Goal: Information Seeking & Learning: Learn about a topic

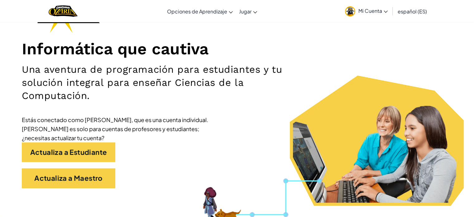
scroll to position [62, 0]
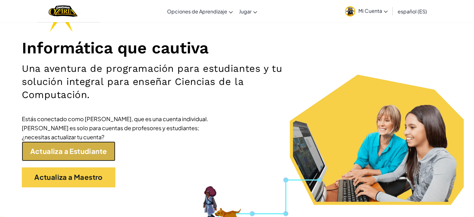
click at [82, 152] on link "Actualiza a Estudiante" at bounding box center [68, 151] width 93 height 20
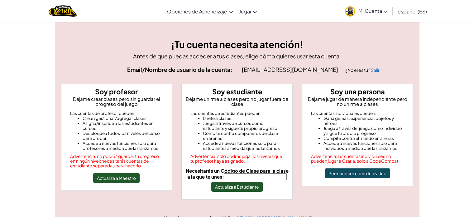
click at [235, 177] on input "Necesitarás un Código de Clase para la clase a la que te unes:" at bounding box center [255, 176] width 63 height 7
type input "MusicNoseIce"
click at [245, 187] on button "Actualiza a Estudiante" at bounding box center [236, 186] width 51 height 10
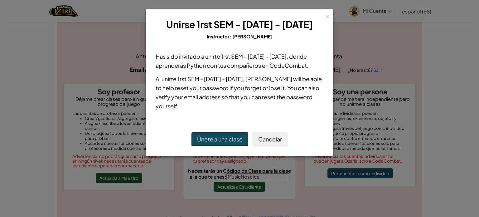
click at [219, 138] on button "Únete a una clase" at bounding box center [219, 139] width 57 height 14
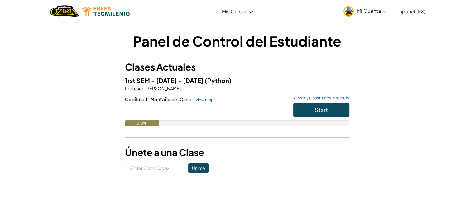
click at [311, 117] on div "Start" at bounding box center [318, 110] width 62 height 17
click at [313, 108] on button "Start" at bounding box center [321, 109] width 56 height 14
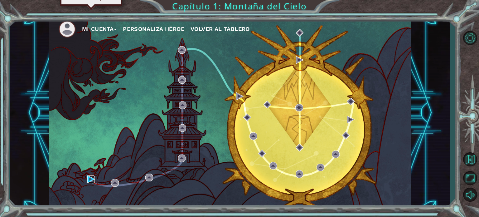
click at [88, 177] on img at bounding box center [90, 178] width 7 height 7
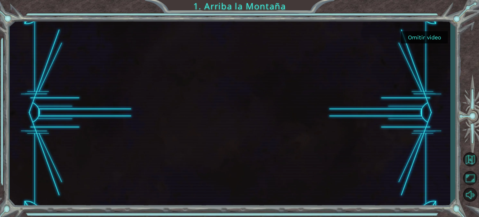
click at [417, 34] on button "Omitir video" at bounding box center [424, 37] width 47 height 12
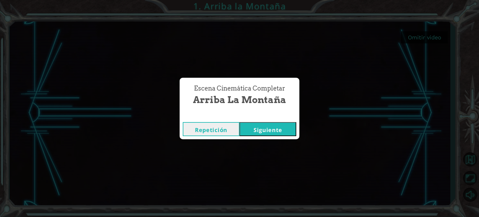
click at [221, 129] on button "Repetición" at bounding box center [211, 129] width 57 height 14
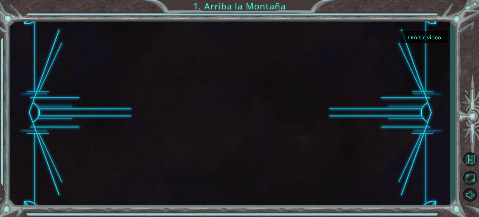
click at [469, 124] on div at bounding box center [469, 114] width 18 height 70
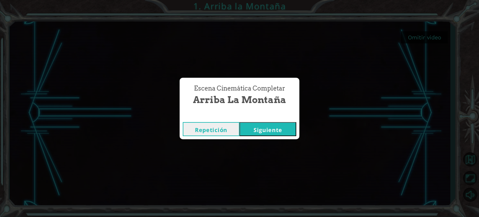
click at [264, 133] on button "Siguiente" at bounding box center [267, 129] width 57 height 14
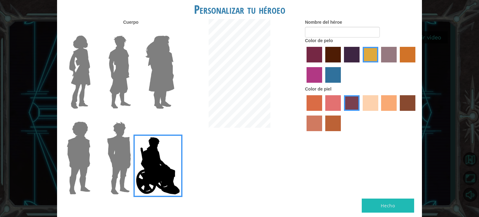
click at [123, 147] on img at bounding box center [118, 158] width 29 height 78
click at [133, 117] on input "Hero Garnet" at bounding box center [133, 117] width 0 height 0
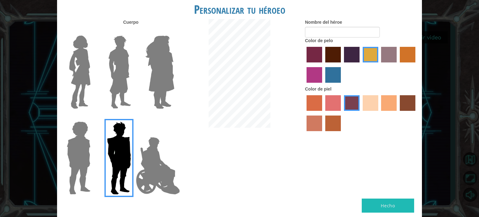
click at [130, 79] on img at bounding box center [120, 72] width 28 height 78
click at [133, 31] on input "Hero Lars" at bounding box center [133, 31] width 0 height 0
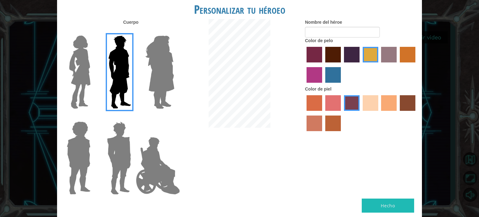
click at [86, 70] on img at bounding box center [80, 72] width 26 height 78
click at [93, 31] on input "Hero Connie" at bounding box center [93, 31] width 0 height 0
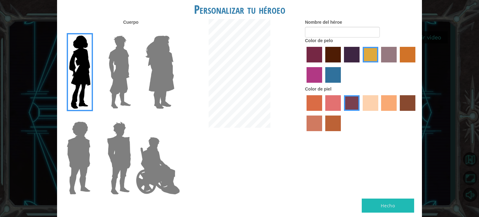
click at [107, 78] on img at bounding box center [120, 72] width 28 height 78
click at [133, 31] on input "Hero Lars" at bounding box center [133, 31] width 0 height 0
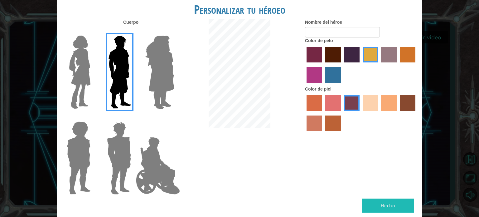
click at [328, 124] on label "smoke tree skin color" at bounding box center [333, 123] width 16 height 16
click at [323, 133] on input "smoke tree skin color" at bounding box center [323, 133] width 0 height 0
click at [317, 122] on label "burning sand skin color" at bounding box center [314, 123] width 16 height 16
click at [416, 113] on input "burning sand skin color" at bounding box center [416, 113] width 0 height 0
click at [353, 53] on label "hot purple hair color" at bounding box center [352, 55] width 16 height 16
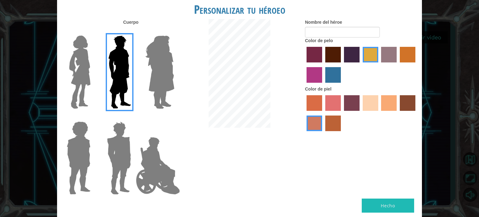
click at [341, 64] on input "hot purple hair color" at bounding box center [341, 64] width 0 height 0
click at [314, 104] on label "sorbus skin color" at bounding box center [314, 103] width 16 height 16
click at [304, 113] on input "sorbus skin color" at bounding box center [304, 113] width 0 height 0
click at [329, 107] on label "froly skin color" at bounding box center [333, 103] width 16 height 16
click at [323, 113] on input "froly skin color" at bounding box center [323, 113] width 0 height 0
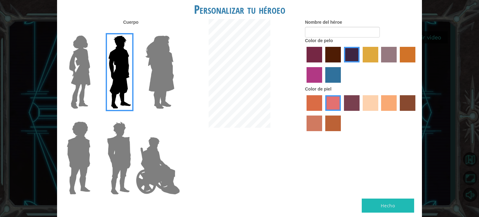
click at [348, 106] on label "tosca skin color" at bounding box center [352, 103] width 16 height 16
click at [341, 113] on input "tosca skin color" at bounding box center [341, 113] width 0 height 0
click at [369, 104] on label "sandy beach skin color" at bounding box center [370, 103] width 16 height 16
click at [360, 113] on input "sandy beach skin color" at bounding box center [360, 113] width 0 height 0
click at [389, 104] on label "tacao skin color" at bounding box center [389, 103] width 16 height 16
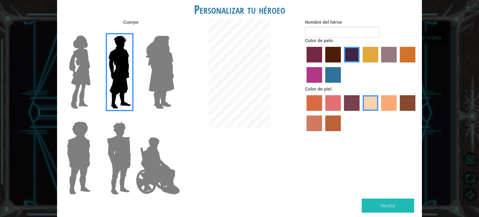
click at [379, 113] on input "tacao skin color" at bounding box center [379, 113] width 0 height 0
click at [374, 209] on button "Hecho" at bounding box center [387, 205] width 52 height 14
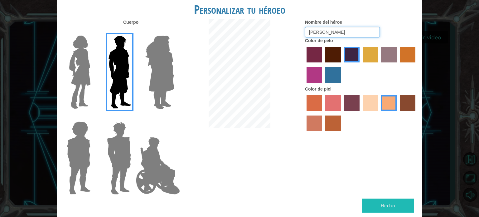
type input "[PERSON_NAME]"
click at [379, 202] on button "Hecho" at bounding box center [387, 205] width 52 height 14
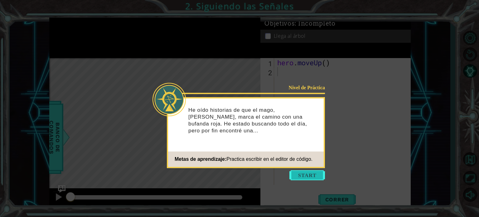
click at [317, 172] on button "Start" at bounding box center [307, 175] width 36 height 10
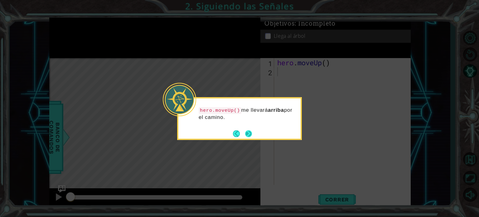
click at [249, 131] on button "Next" at bounding box center [248, 133] width 7 height 7
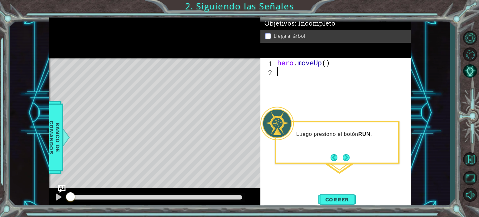
type textarea "hero.moveUp()"
click at [333, 197] on span "Correr" at bounding box center [337, 199] width 36 height 6
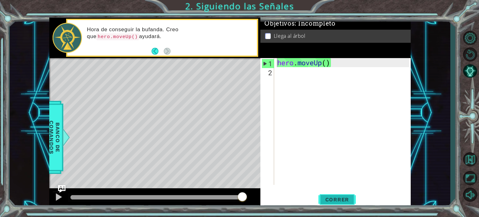
click at [346, 200] on span "Correr" at bounding box center [337, 199] width 36 height 6
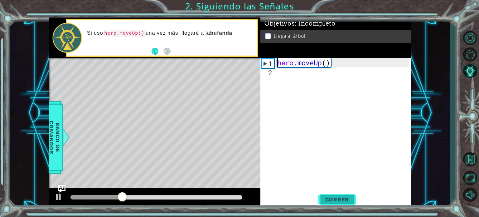
click at [341, 198] on span "Correr" at bounding box center [337, 199] width 36 height 6
click at [161, 90] on div "Level Map" at bounding box center [193, 149] width 288 height 183
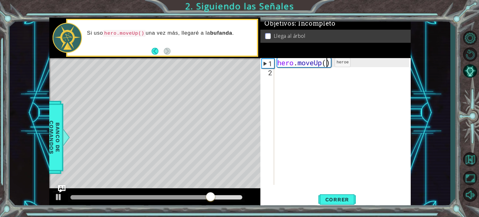
click at [325, 64] on div "hero . moveUp ( )" at bounding box center [344, 130] width 136 height 145
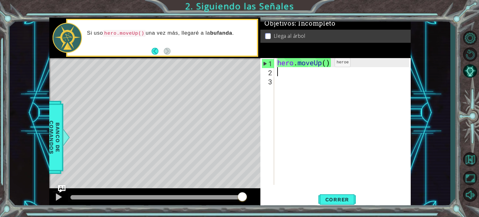
type textarea "hero.moveUp()"
drag, startPoint x: 328, startPoint y: 63, endPoint x: 322, endPoint y: 62, distance: 5.6
click at [322, 62] on div "hero . moveUp ( )" at bounding box center [344, 130] width 136 height 145
click at [331, 62] on div "hero . moveUp ( )" at bounding box center [344, 130] width 136 height 145
drag, startPoint x: 331, startPoint y: 62, endPoint x: 271, endPoint y: 64, distance: 59.9
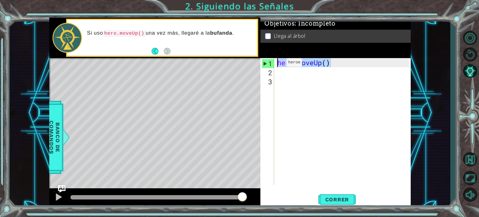
click at [271, 64] on div "hero.moveUp() 1 2 3 hero . moveUp ( ) ההההההההההההההההההההההההההההההההההההההההה…" at bounding box center [334, 121] width 149 height 126
click at [278, 70] on div "hero . moveUp ( )" at bounding box center [344, 130] width 136 height 145
paste textarea "hero.moveUp()"
type textarea "hero.moveUp()"
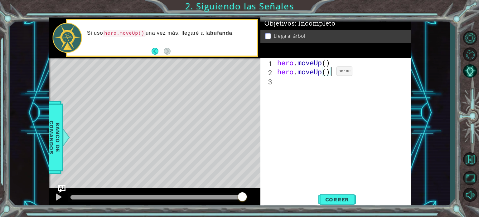
click at [326, 73] on div "hero . moveUp ( ) hero . moveUp ( )" at bounding box center [344, 130] width 136 height 145
type textarea "hero.moveUp(2)"
click at [335, 194] on button "Correr" at bounding box center [336, 199] width 37 height 15
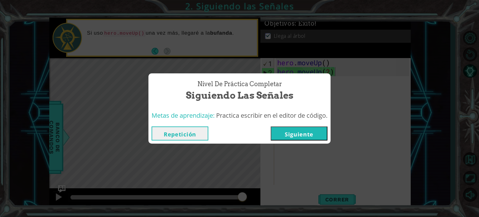
click at [316, 130] on button "Siguiente" at bounding box center [298, 133] width 57 height 14
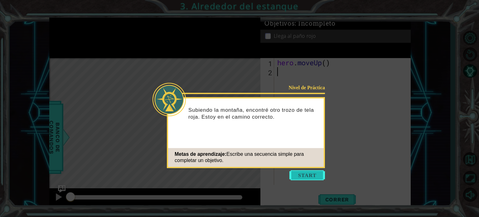
click at [307, 174] on button "Start" at bounding box center [307, 175] width 36 height 10
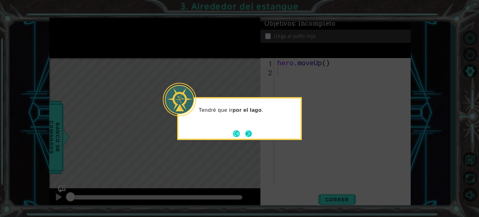
click at [248, 135] on button "Next" at bounding box center [248, 133] width 7 height 7
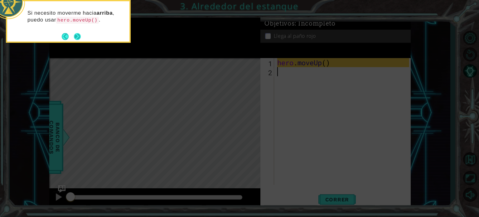
click at [79, 38] on button "Next" at bounding box center [77, 36] width 7 height 7
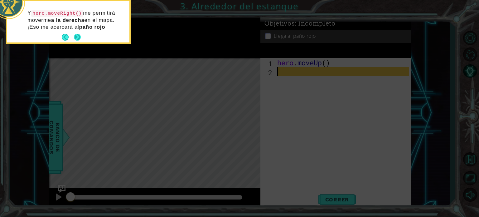
click at [80, 38] on button "Next" at bounding box center [77, 37] width 7 height 7
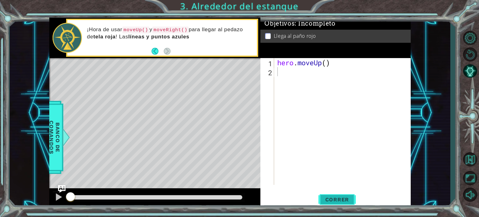
click at [335, 196] on span "Correr" at bounding box center [337, 199] width 36 height 6
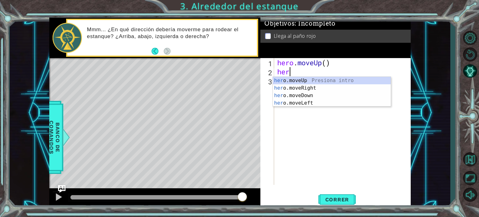
type textarea "hero"
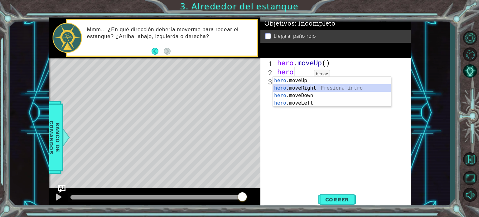
click at [303, 88] on div "hero .moveUp Presiona intro hero .moveRight Presiona intro hero .moveDown Presi…" at bounding box center [332, 99] width 118 height 45
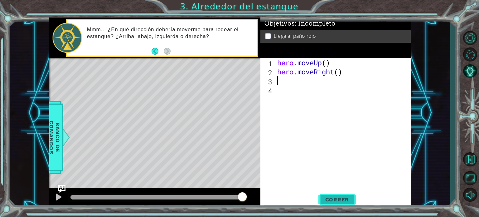
click at [328, 193] on button "Correr" at bounding box center [336, 199] width 37 height 15
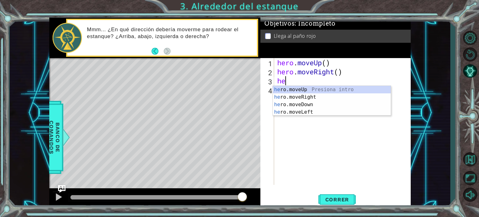
type textarea "her"
click at [314, 87] on div "her o.moveUp Presiona intro her o.moveRight Presiona intro her o.moveDown Presi…" at bounding box center [332, 108] width 118 height 45
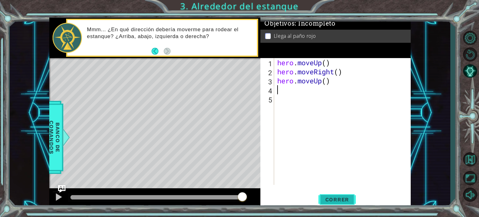
click at [325, 193] on button "Correr" at bounding box center [336, 199] width 37 height 15
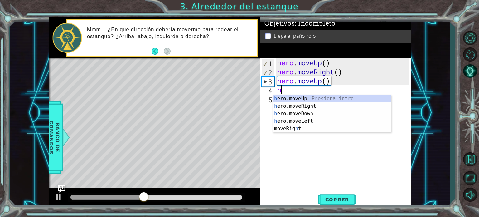
type textarea "her"
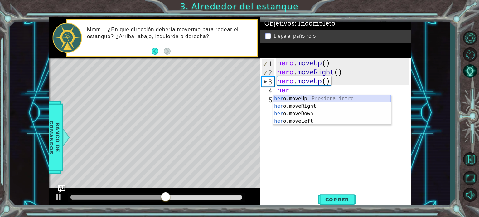
click at [305, 98] on div "her o.moveUp Presiona intro her o.moveRight Presiona intro her o.moveDown Presi…" at bounding box center [332, 117] width 118 height 45
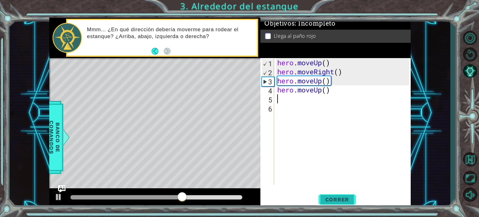
click at [326, 202] on span "Correr" at bounding box center [337, 199] width 36 height 6
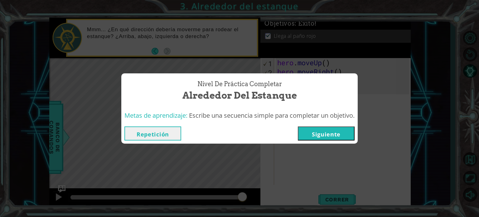
click at [320, 130] on button "Siguiente" at bounding box center [326, 133] width 57 height 14
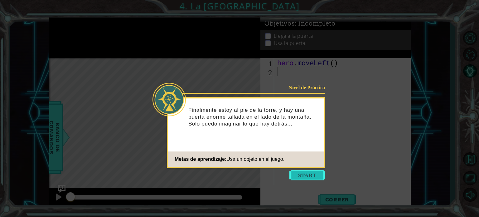
click at [302, 174] on button "Start" at bounding box center [307, 175] width 36 height 10
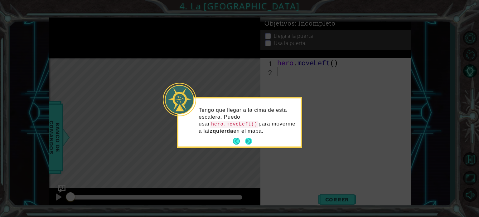
click at [247, 143] on button "Next" at bounding box center [248, 141] width 7 height 7
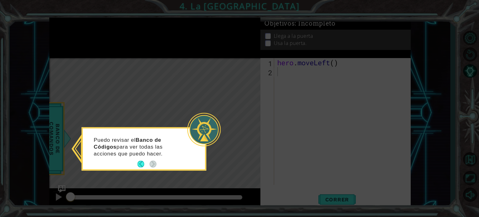
click at [248, 133] on icon at bounding box center [239, 108] width 479 height 217
click at [223, 160] on icon at bounding box center [239, 108] width 479 height 217
click at [143, 164] on button "Back" at bounding box center [143, 163] width 12 height 7
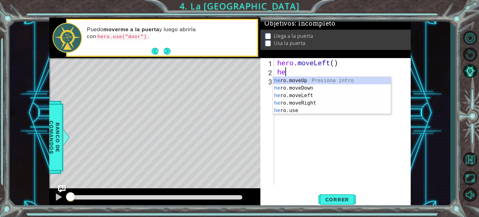
type textarea "her"
click at [310, 95] on div "her o.moveUp Presiona intro her o.moveDown Presiona intro her o.moveLeft Presio…" at bounding box center [332, 103] width 118 height 52
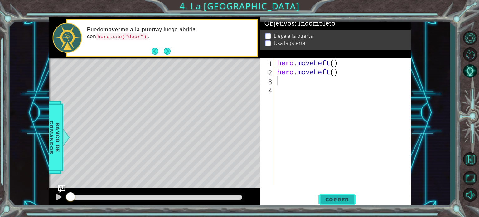
click at [333, 197] on span "Correr" at bounding box center [337, 199] width 36 height 6
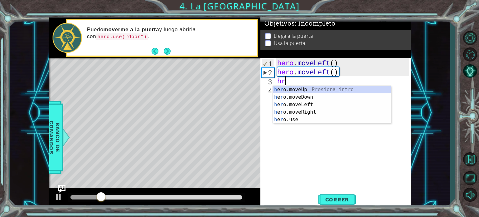
type textarea "hro"
click at [319, 89] on div "h e ro .moveUp Presiona intro h e ro .moveDown Presiona intro h e ro .moveLeft …" at bounding box center [332, 112] width 118 height 52
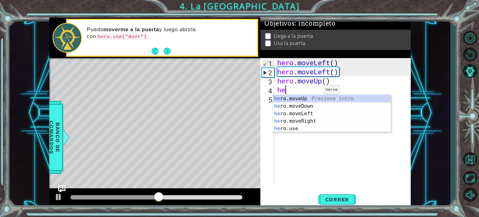
type textarea "her"
click at [312, 97] on div "her o.moveUp Presiona intro her o.moveDown Presiona intro her o.moveLeft Presio…" at bounding box center [332, 121] width 118 height 52
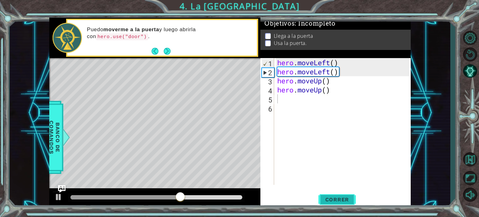
click at [325, 195] on button "Correr" at bounding box center [336, 199] width 37 height 15
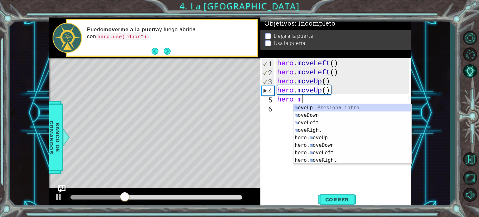
type textarea "hero mo"
click at [318, 162] on div "mo veUp Presiona intro mo veDown Presiona intro mo veLeft Presiona intro mo veR…" at bounding box center [352, 141] width 118 height 75
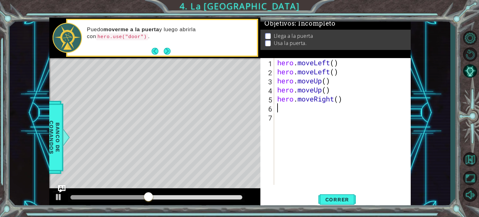
scroll to position [0, 0]
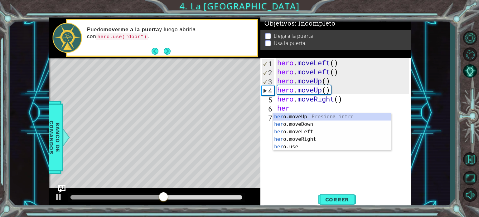
type textarea "hero"
click at [322, 140] on div "hero .moveUp Presiona intro hero .moveDown Presiona intro hero .moveLeft Presio…" at bounding box center [332, 139] width 118 height 52
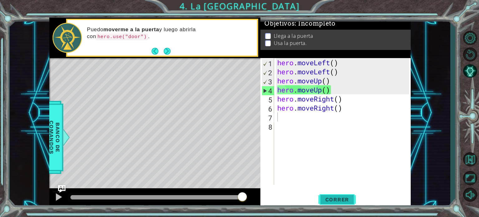
click at [335, 195] on button "Correr" at bounding box center [336, 199] width 37 height 15
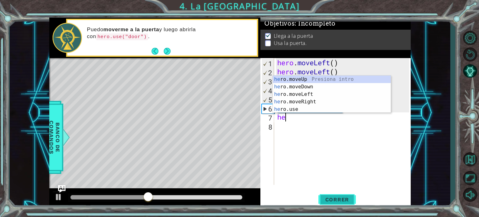
type textarea "her"
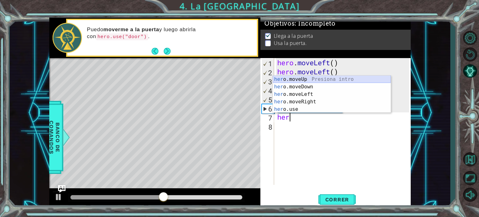
click at [336, 77] on div "her o.moveUp Presiona intro her o.moveDown Presiona intro her o.moveLeft Presio…" at bounding box center [332, 101] width 118 height 52
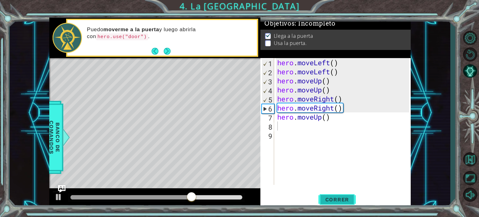
click at [346, 198] on span "Correr" at bounding box center [337, 199] width 36 height 6
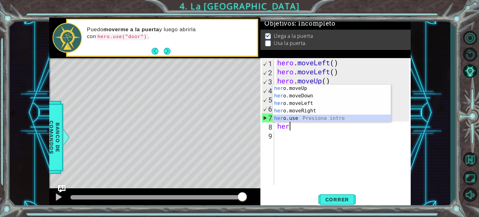
click at [303, 117] on div "her o.moveUp Presiona intro her o.moveDown Presiona intro her o.moveLeft Presio…" at bounding box center [332, 110] width 118 height 52
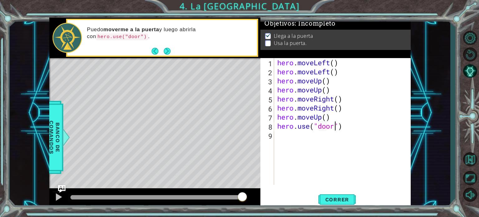
scroll to position [0, 2]
click at [334, 198] on span "Correr" at bounding box center [337, 199] width 36 height 6
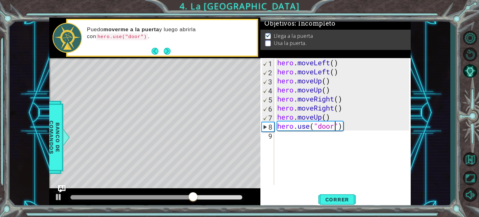
click at [332, 116] on div "hero . moveLeft ( ) hero . moveLeft ( ) hero . moveUp ( ) hero . moveUp ( ) her…" at bounding box center [344, 130] width 136 height 145
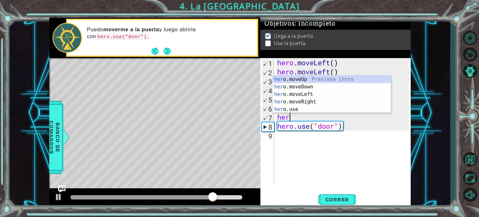
scroll to position [0, 0]
type textarea "h"
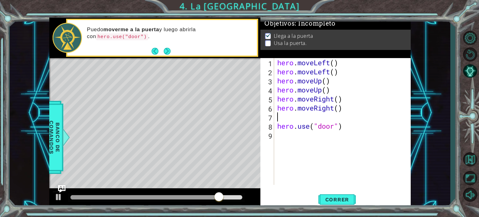
type textarea "hero.moveRight()"
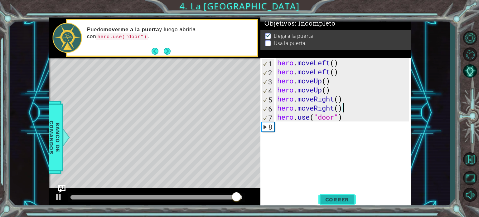
click at [334, 197] on span "Correr" at bounding box center [337, 199] width 36 height 6
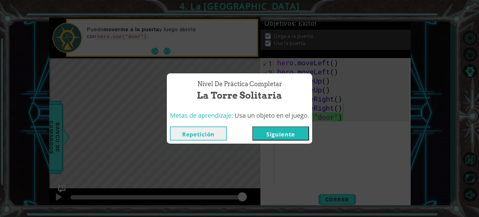
click at [298, 135] on button "Siguiente" at bounding box center [280, 133] width 57 height 14
